Goal: Information Seeking & Learning: Understand process/instructions

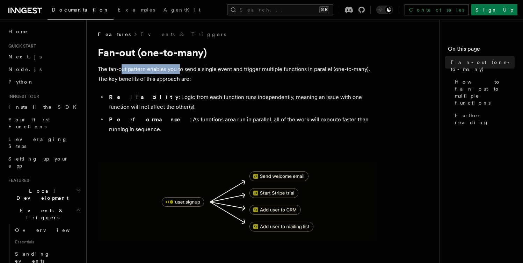
drag, startPoint x: 130, startPoint y: 72, endPoint x: 214, endPoint y: 72, distance: 84.3
click at [182, 72] on p "The fan-out pattern enables you to send a single event and trigger multiple fun…" at bounding box center [238, 74] width 280 height 20
click at [217, 72] on p "The fan-out pattern enables you to send a single event and trigger multiple fun…" at bounding box center [238, 74] width 280 height 20
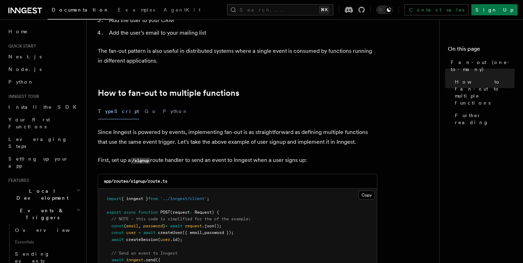
scroll to position [289, 0]
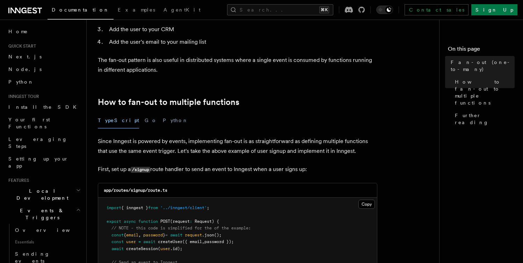
drag, startPoint x: 329, startPoint y: 87, endPoint x: 325, endPoint y: 86, distance: 4.0
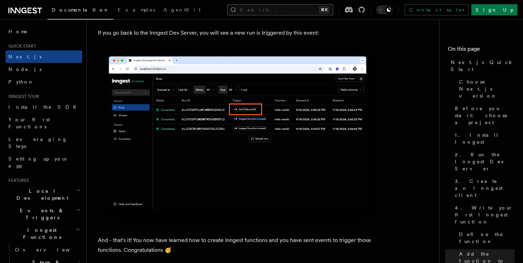
scroll to position [4118, 0]
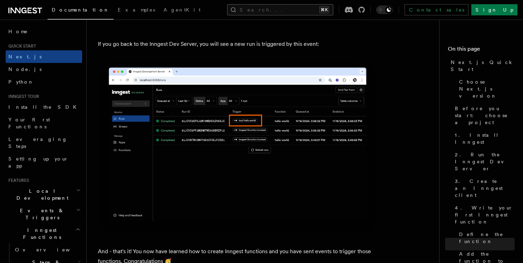
click at [291, 9] on button "Search... ⌘K" at bounding box center [280, 9] width 106 height 11
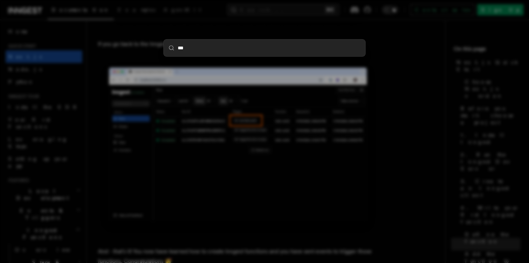
type input "****"
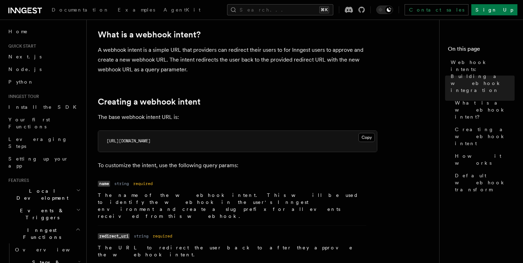
scroll to position [29, 0]
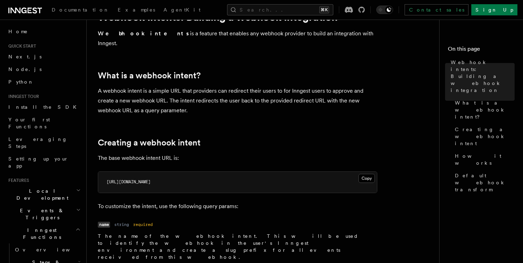
click at [23, 8] on icon at bounding box center [23, 11] width 5 height 6
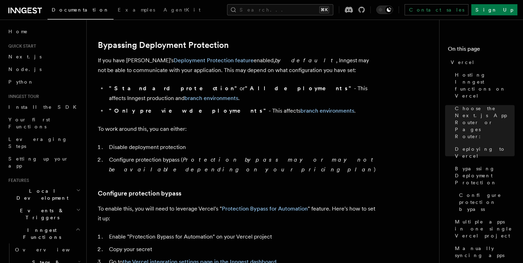
scroll to position [517, 0]
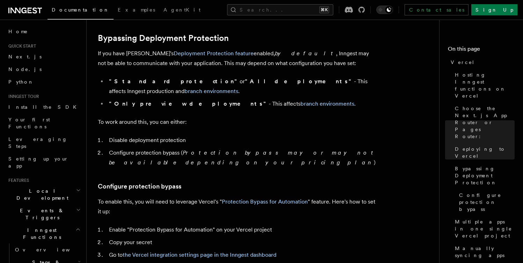
click at [275, 55] on em "by default" at bounding box center [305, 53] width 61 height 7
click at [275, 54] on p "If you have Vercel's Deployment Protection feature enabled, by default , Innges…" at bounding box center [238, 59] width 280 height 20
drag, startPoint x: 149, startPoint y: 63, endPoint x: 278, endPoint y: 67, distance: 128.4
click at [268, 67] on p "If you have Vercel's Deployment Protection feature enabled, by default , Innges…" at bounding box center [238, 59] width 280 height 20
click at [291, 67] on p "If you have Vercel's Deployment Protection feature enabled, by default , Innges…" at bounding box center [238, 59] width 280 height 20
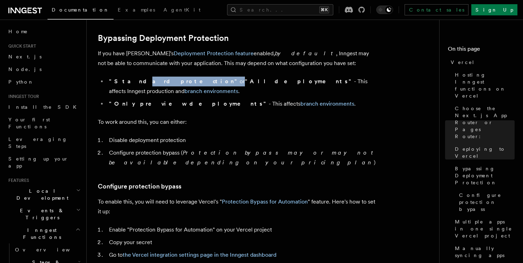
drag, startPoint x: 151, startPoint y: 83, endPoint x: 185, endPoint y: 83, distance: 33.9
click at [184, 83] on li ""Standard protection" or "All deployments" - This affects Inngest production an…" at bounding box center [242, 87] width 271 height 20
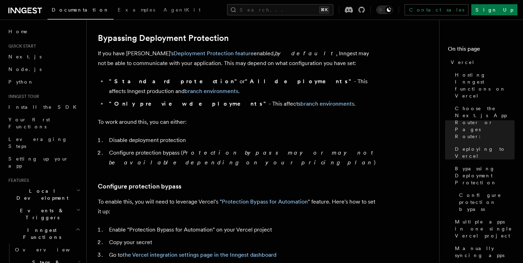
click at [225, 83] on li ""Standard protection" or "All deployments" - This affects Inngest production an…" at bounding box center [242, 87] width 271 height 20
drag, startPoint x: 150, startPoint y: 115, endPoint x: 177, endPoint y: 117, distance: 26.7
click at [166, 117] on p "To work around this, you can either:" at bounding box center [238, 122] width 280 height 10
click at [177, 117] on p "To work around this, you can either:" at bounding box center [238, 122] width 280 height 10
click at [146, 135] on li "Disable deployment protection" at bounding box center [242, 140] width 271 height 10
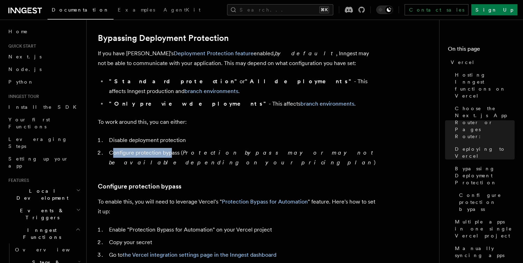
drag, startPoint x: 113, startPoint y: 145, endPoint x: 173, endPoint y: 144, distance: 60.1
click at [173, 148] on li "Configure protection bypass ( Protection bypass may or may not be available dep…" at bounding box center [242, 158] width 271 height 20
click at [159, 148] on li "Configure protection bypass ( Protection bypass may or may not be available dep…" at bounding box center [242, 158] width 271 height 20
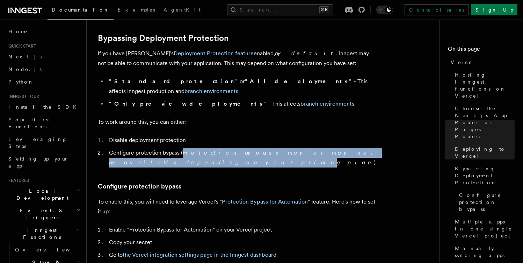
drag, startPoint x: 184, startPoint y: 143, endPoint x: 360, endPoint y: 145, distance: 175.9
click at [360, 149] on em "Protection bypass may or may not be available depending on your pricing plan" at bounding box center [242, 157] width 267 height 16
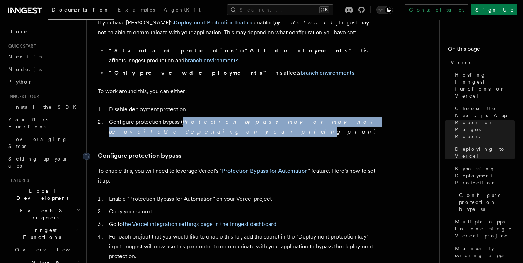
click at [159, 151] on link "Configure protection bypass" at bounding box center [140, 156] width 84 height 10
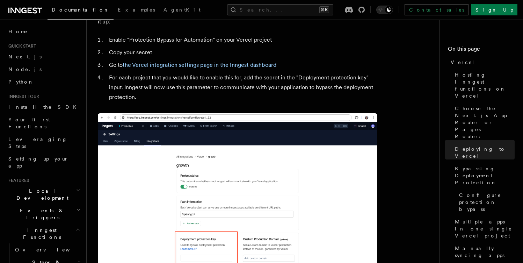
scroll to position [712, 0]
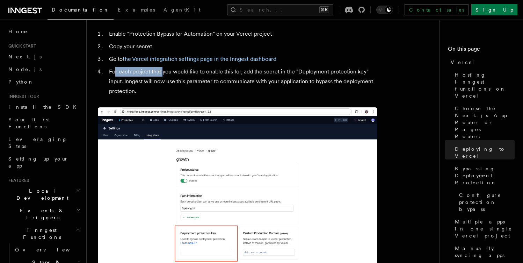
drag, startPoint x: 115, startPoint y: 53, endPoint x: 161, endPoint y: 55, distance: 46.5
click at [161, 67] on li "For each project that you would like to enable this for, add the secret in the …" at bounding box center [242, 81] width 271 height 29
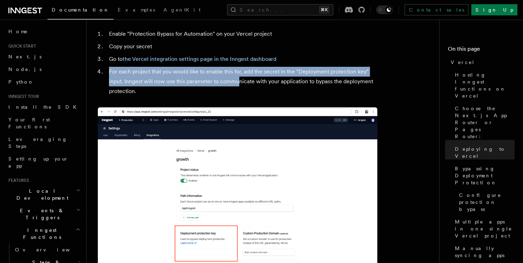
drag, startPoint x: 108, startPoint y: 53, endPoint x: 239, endPoint y: 59, distance: 130.5
click at [238, 67] on li "For each project that you would like to enable this for, add the secret in the …" at bounding box center [242, 81] width 271 height 29
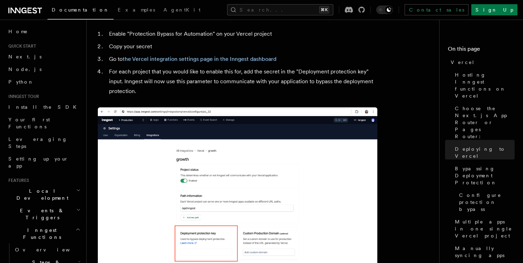
click at [241, 67] on li "For each project that you would like to enable this for, add the secret in the …" at bounding box center [242, 81] width 271 height 29
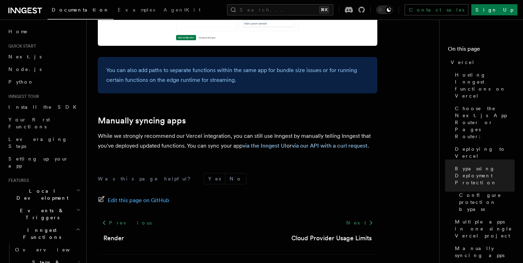
scroll to position [1205, 0]
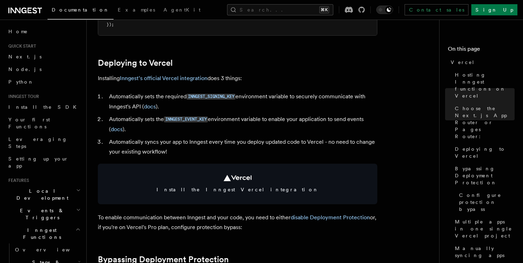
scroll to position [301, 0]
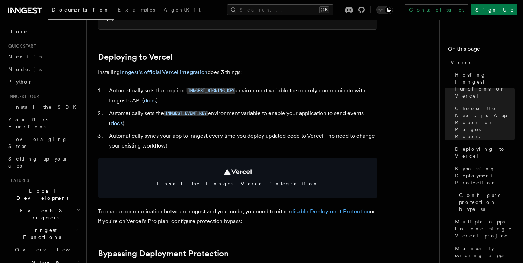
click at [315, 211] on link "disable Deployment Protection" at bounding box center [330, 211] width 79 height 7
